Goal: Transaction & Acquisition: Purchase product/service

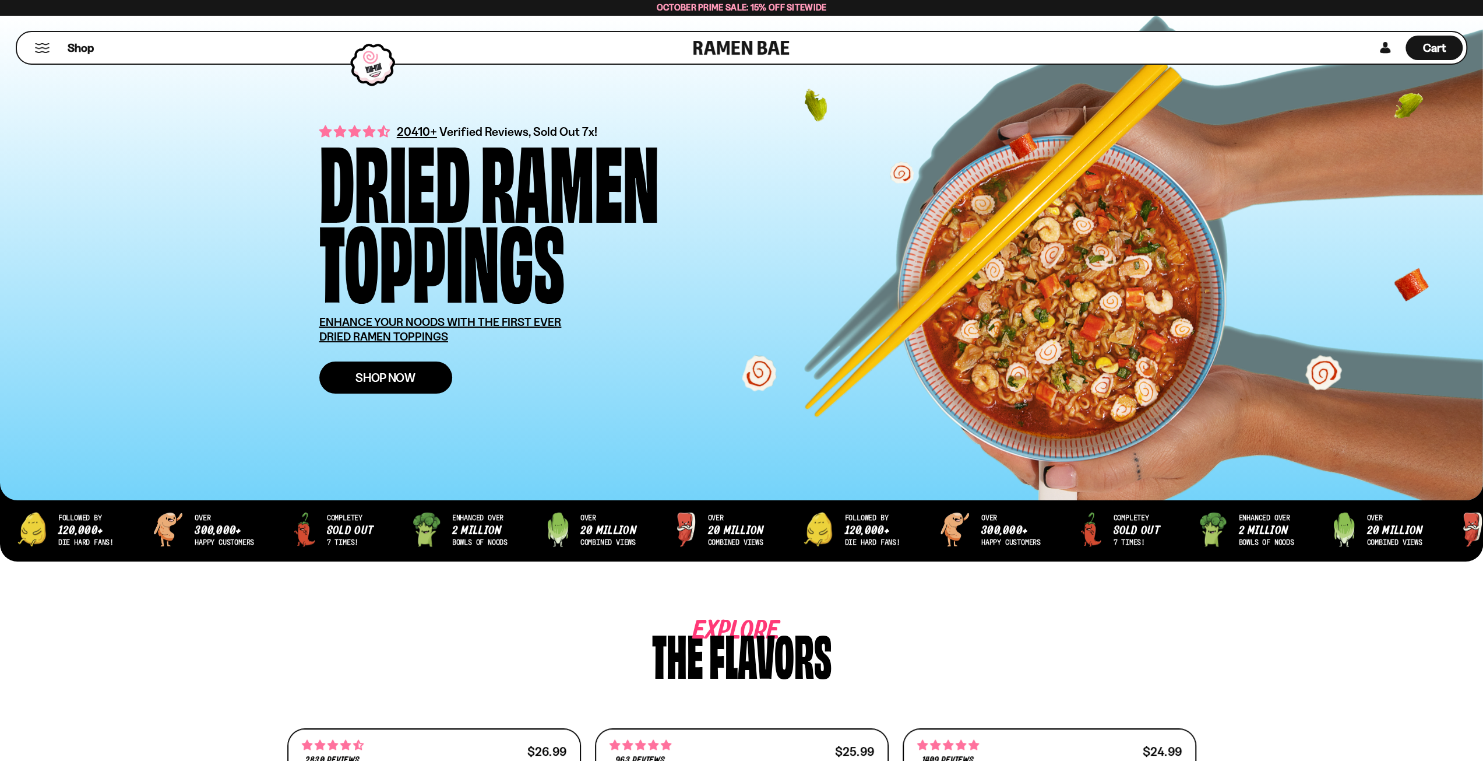
click at [392, 373] on span "Shop Now" at bounding box center [386, 377] width 60 height 12
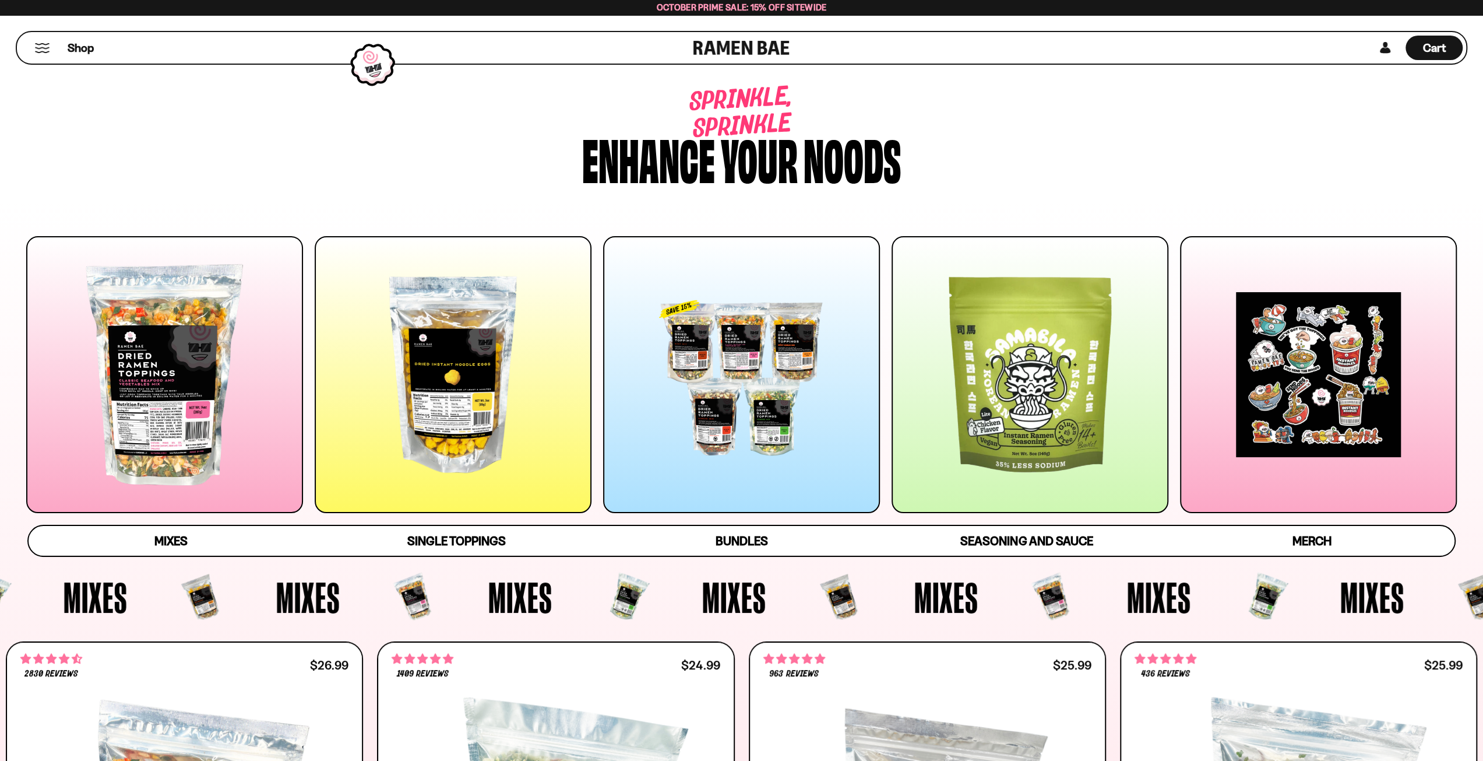
click at [159, 354] on div at bounding box center [164, 374] width 277 height 277
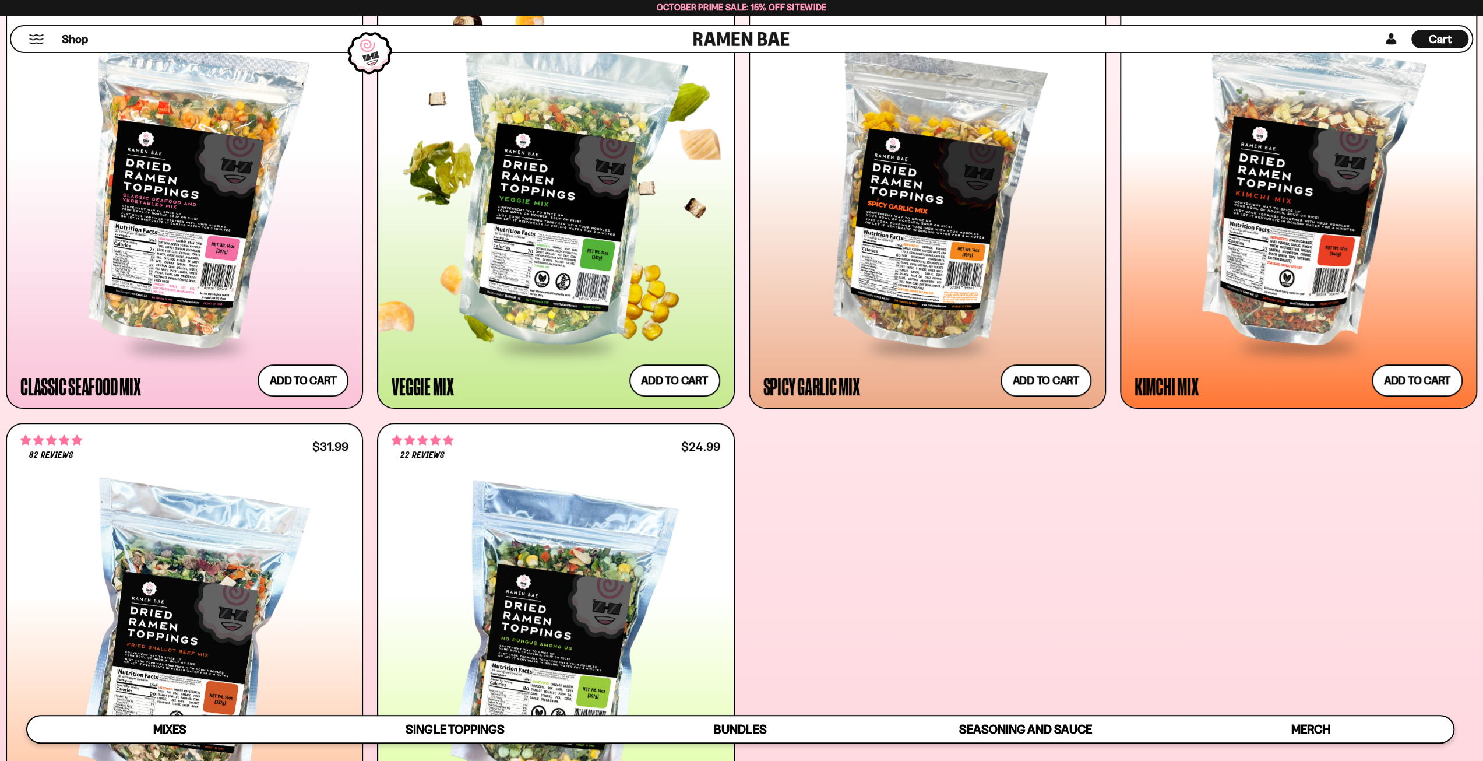
scroll to position [629, 0]
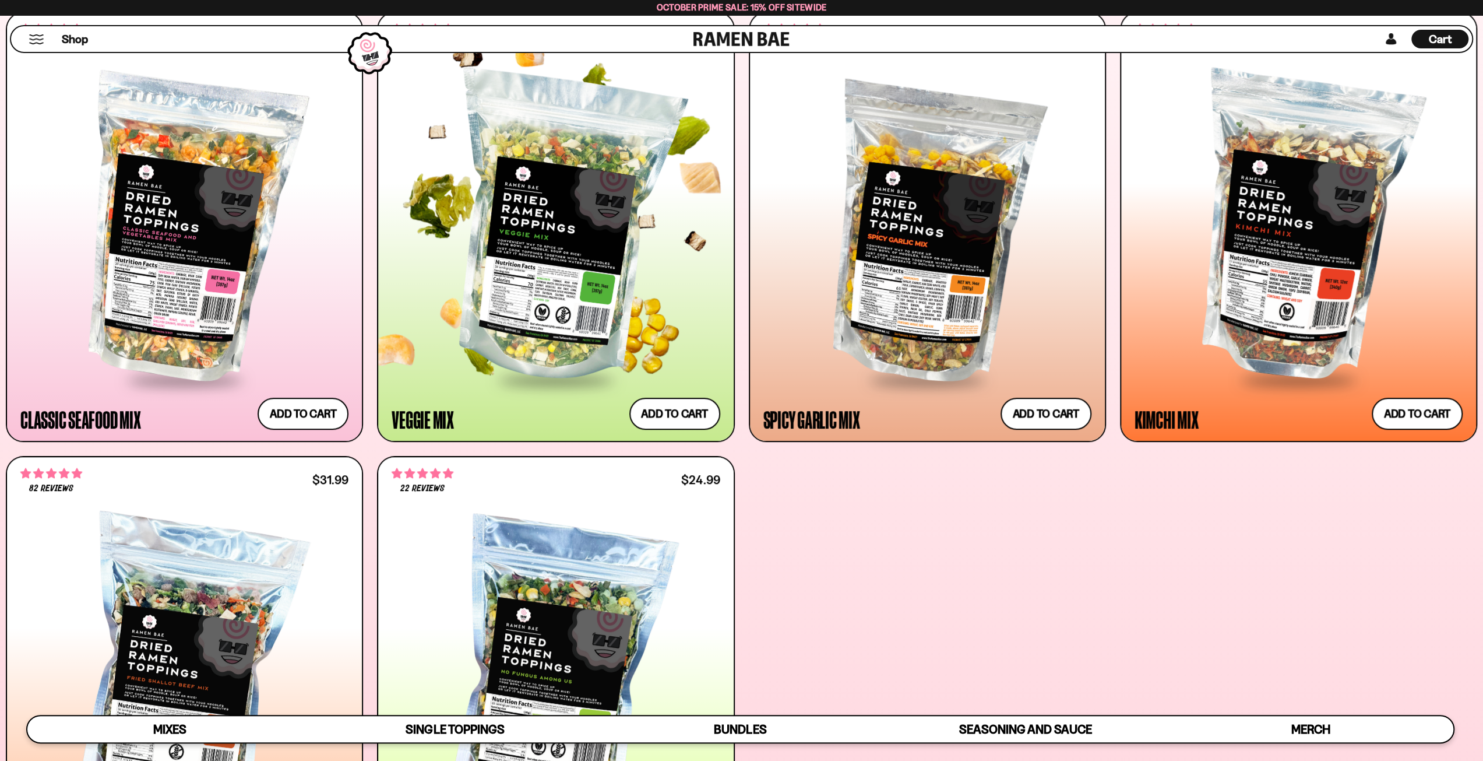
click at [539, 244] on div at bounding box center [556, 229] width 328 height 300
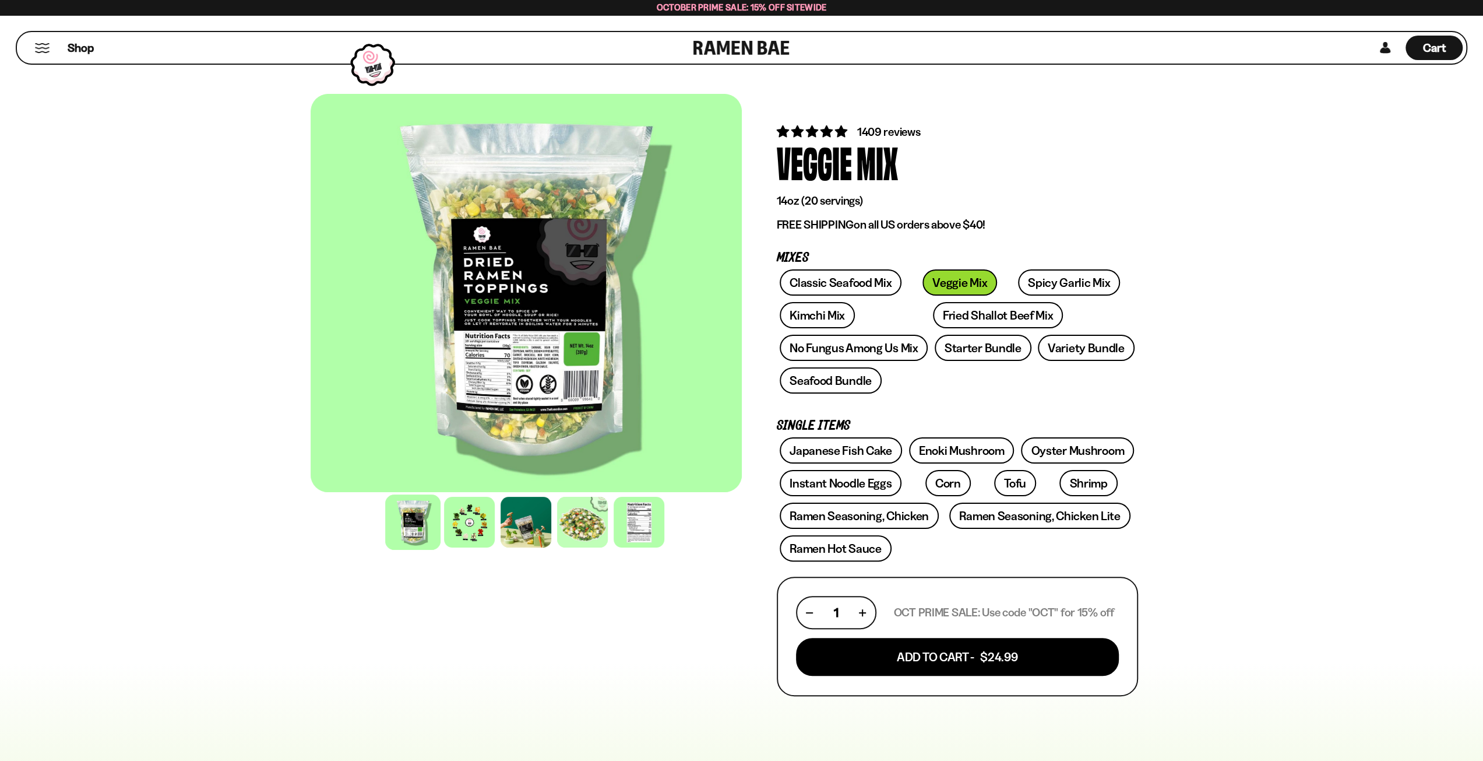
click at [551, 257] on div at bounding box center [526, 293] width 431 height 398
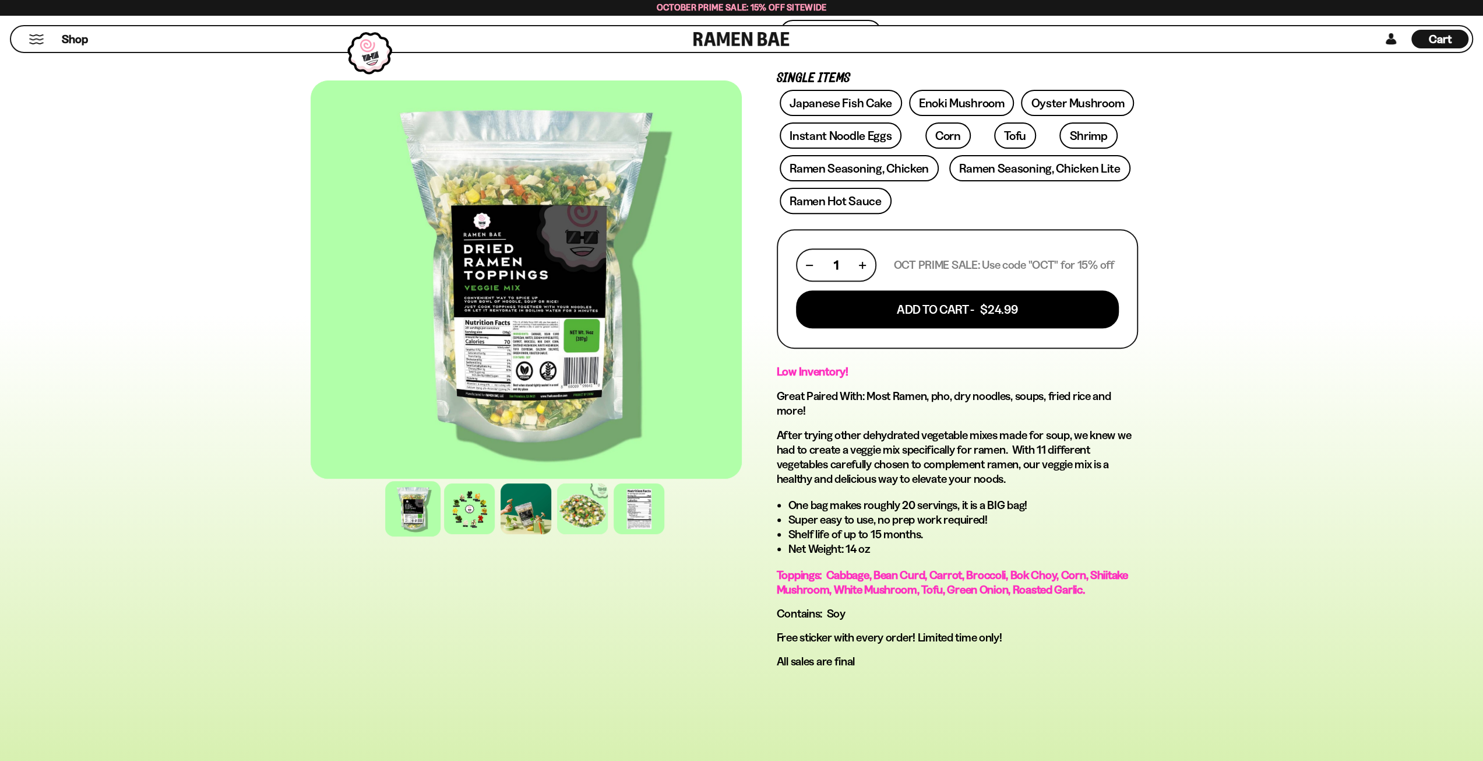
scroll to position [350, 0]
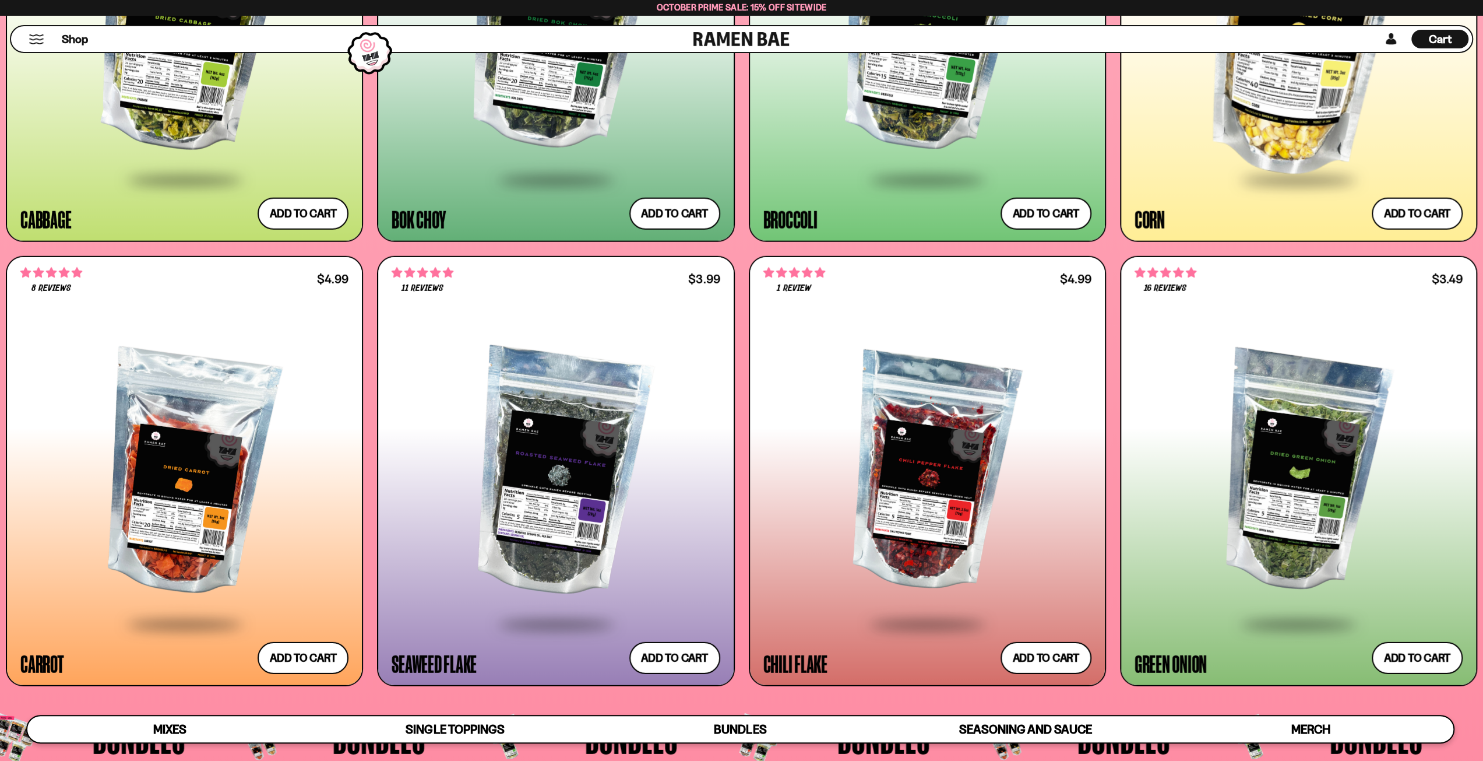
scroll to position [3194, 0]
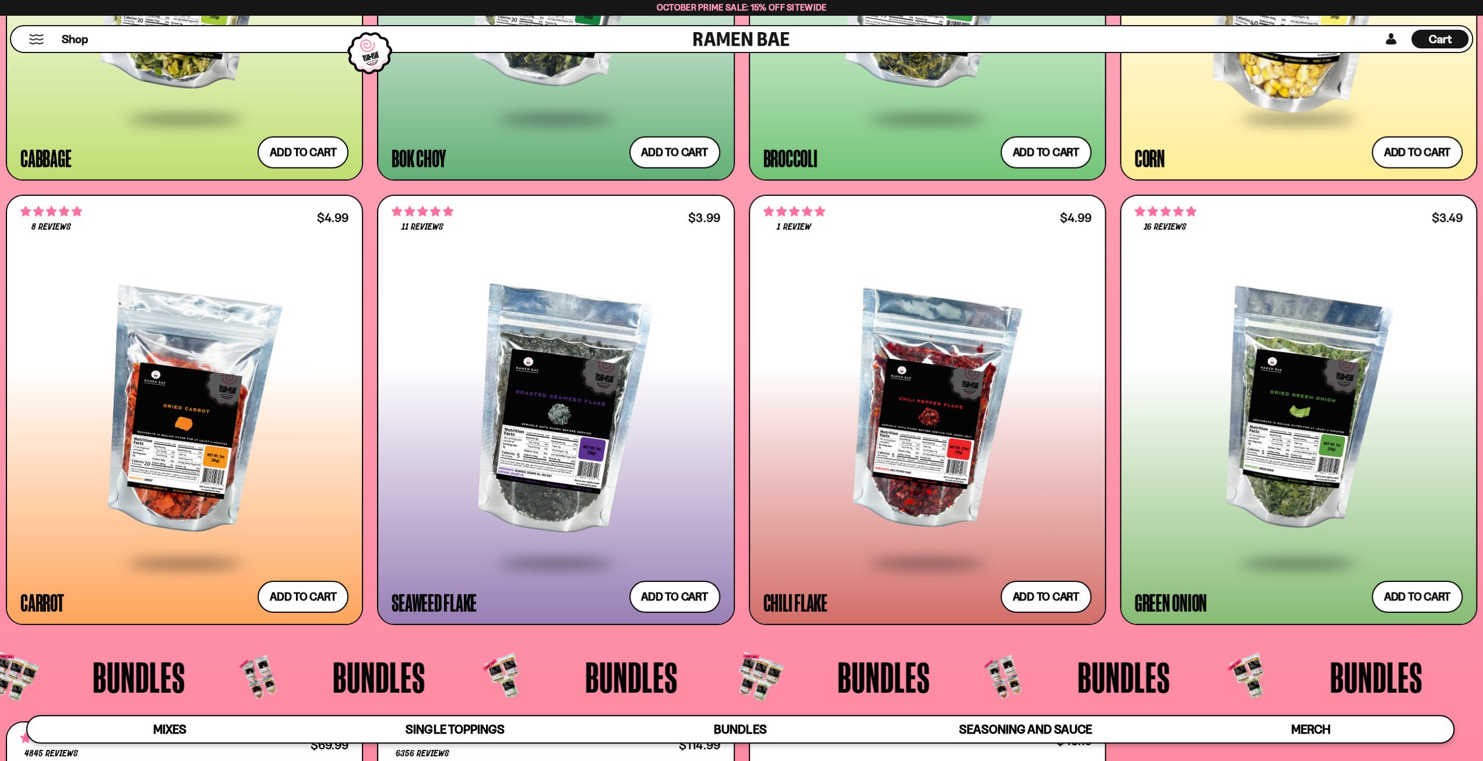
click at [270, 250] on div at bounding box center [184, 404] width 328 height 333
